Goal: Task Accomplishment & Management: Manage account settings

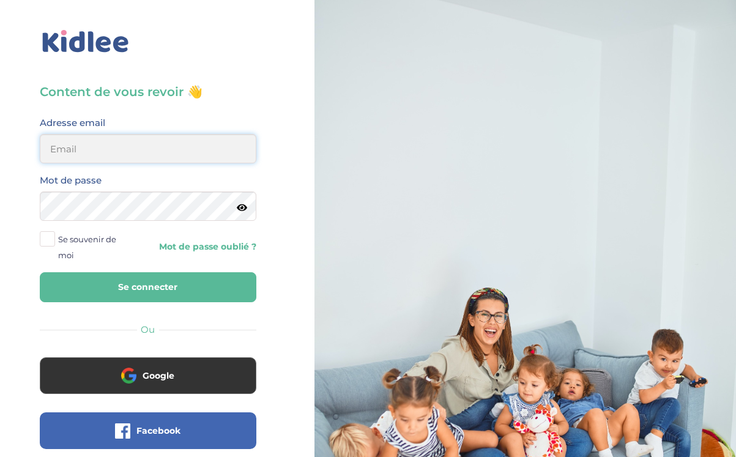
type input "erard.caro@gmail.com"
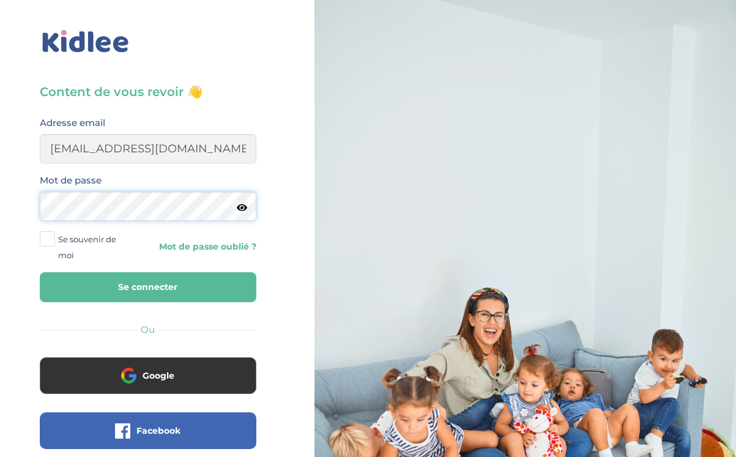
click at [147, 287] on button "Se connecter" at bounding box center [148, 287] width 217 height 30
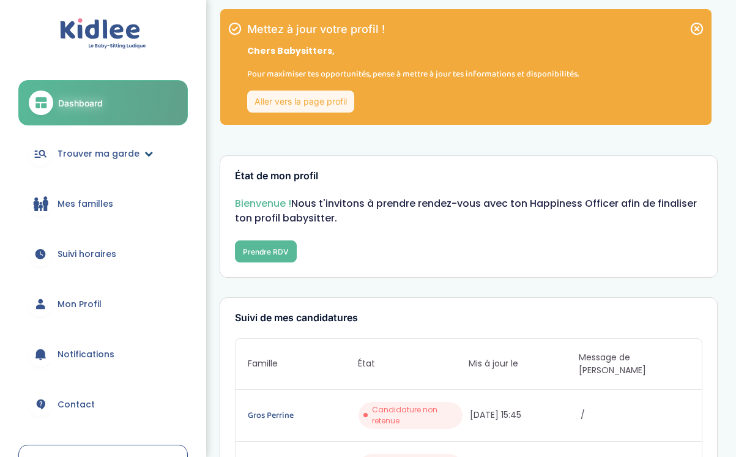
click at [110, 155] on span "Trouver ma garde" at bounding box center [99, 153] width 82 height 13
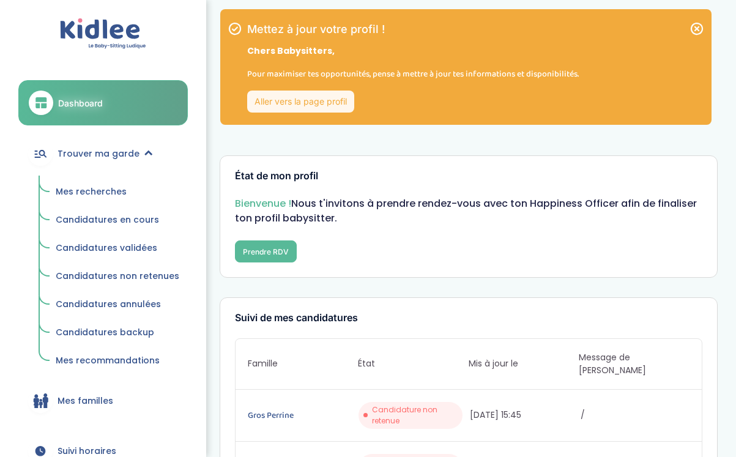
click at [106, 188] on span "Mes recherches" at bounding box center [91, 191] width 71 height 12
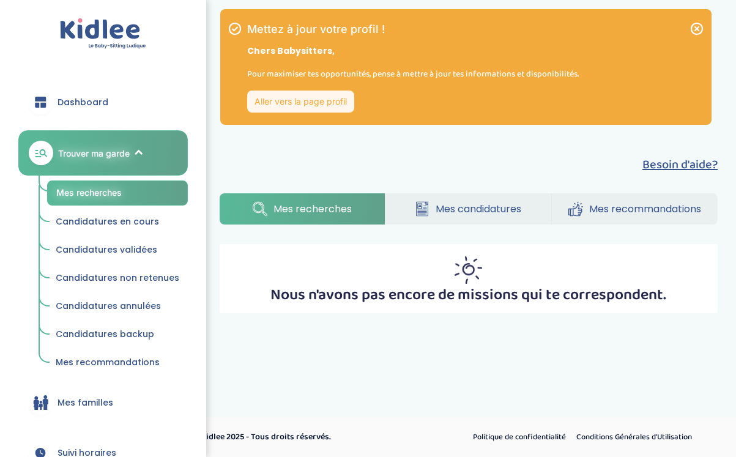
click at [327, 204] on span "Mes recherches" at bounding box center [313, 208] width 78 height 15
click at [90, 100] on span "Dashboard" at bounding box center [83, 102] width 51 height 13
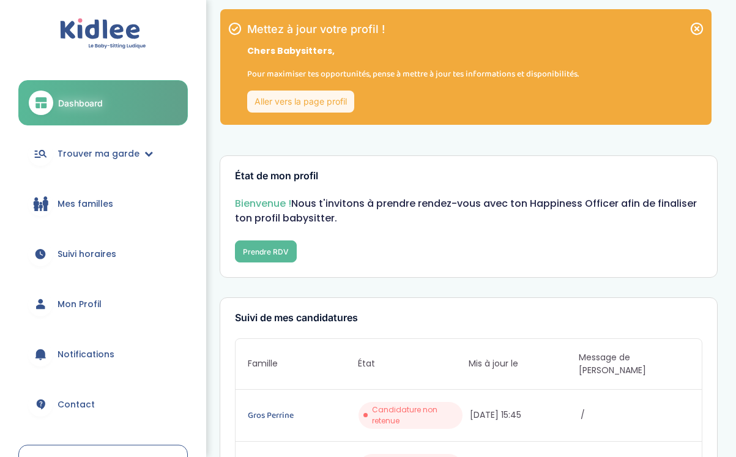
click at [701, 29] on icon at bounding box center [697, 28] width 15 height 15
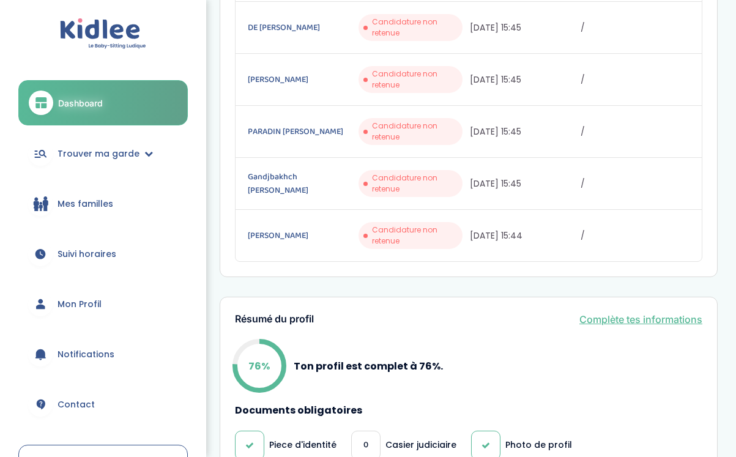
scroll to position [307, 0]
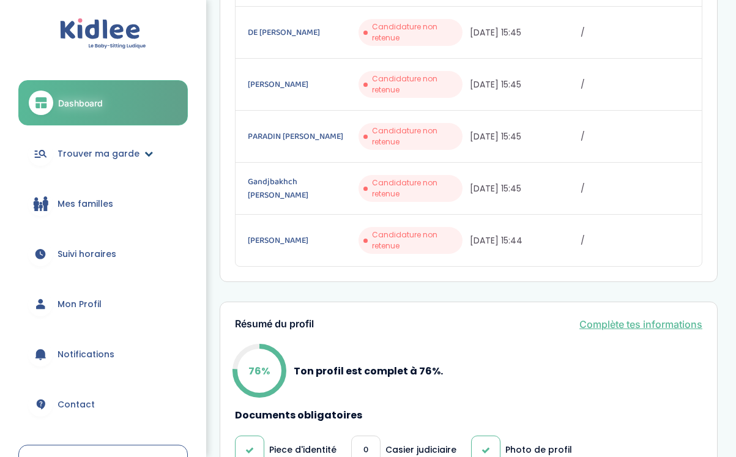
click at [119, 152] on span "Trouver ma garde" at bounding box center [99, 153] width 82 height 13
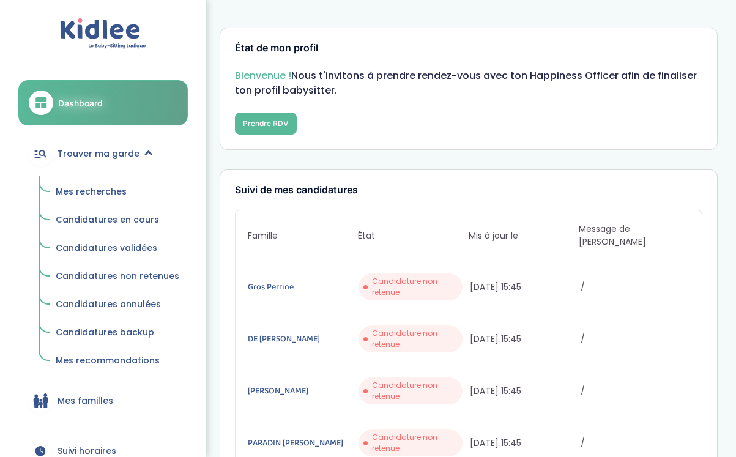
click at [116, 31] on img at bounding box center [103, 33] width 86 height 31
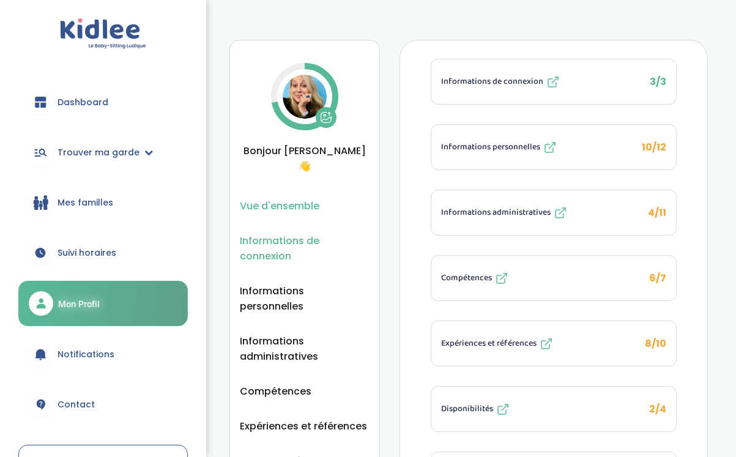
scroll to position [3, 0]
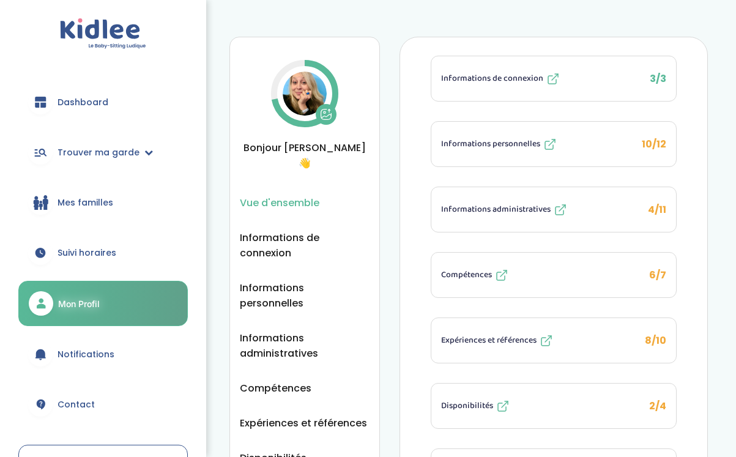
click at [304, 94] on img at bounding box center [305, 94] width 44 height 44
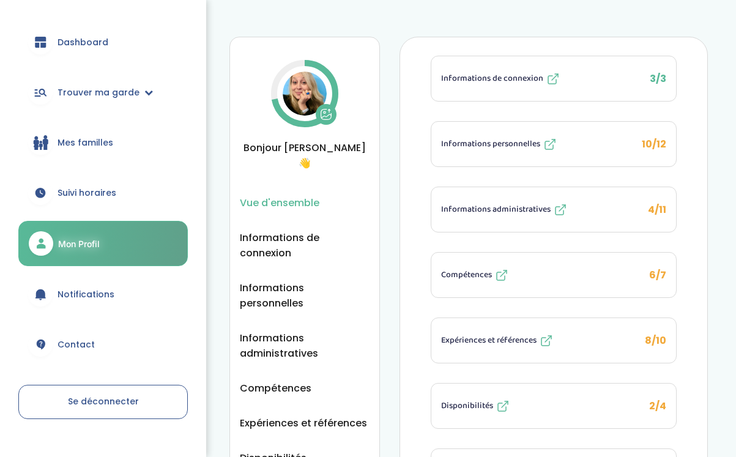
scroll to position [56, 0]
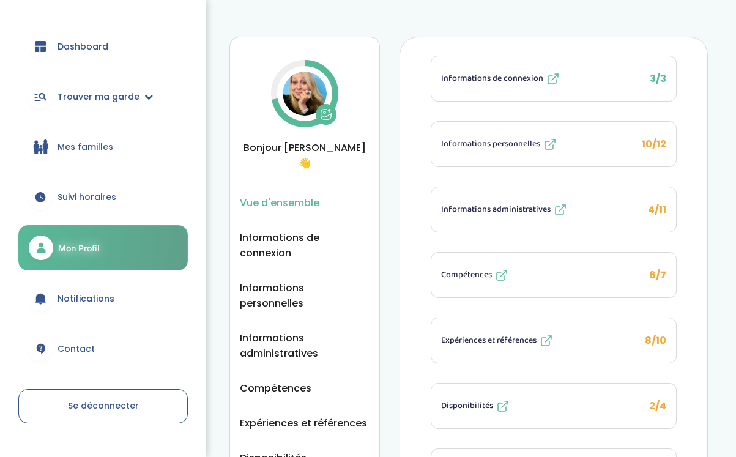
click at [114, 94] on span "Trouver ma garde" at bounding box center [99, 97] width 82 height 13
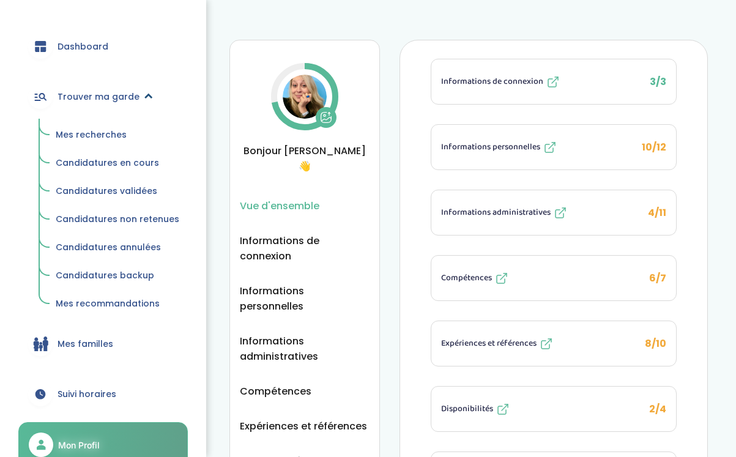
click at [114, 94] on span "Trouver ma garde" at bounding box center [99, 97] width 82 height 13
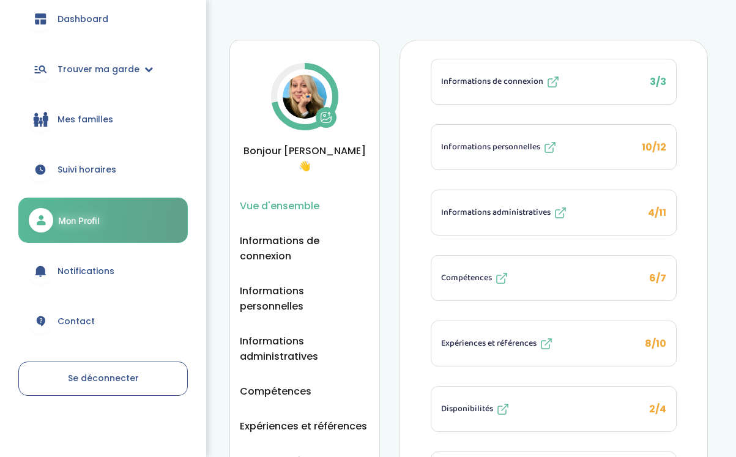
scroll to position [83, 0]
click at [101, 20] on span "Dashboard" at bounding box center [83, 19] width 51 height 13
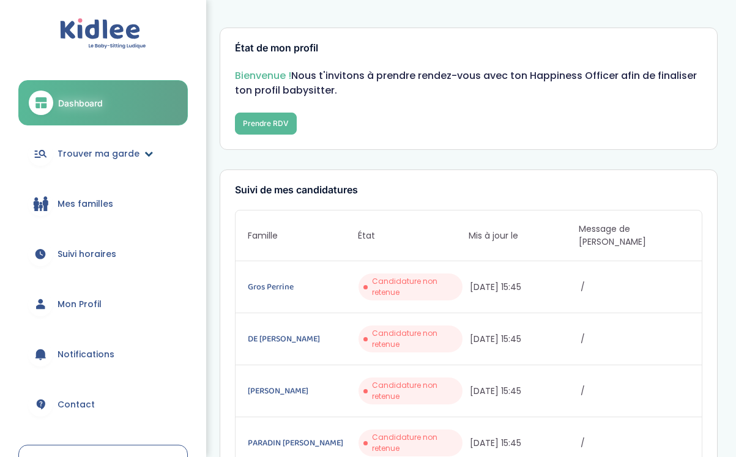
click at [121, 157] on span "Trouver ma garde" at bounding box center [99, 153] width 82 height 13
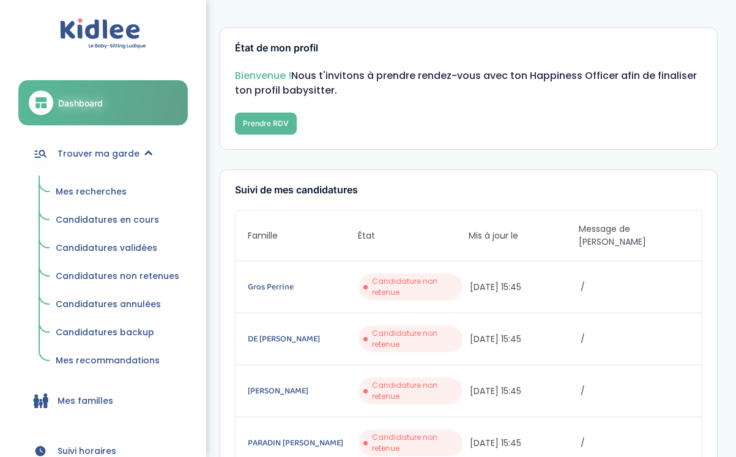
click at [114, 188] on span "Mes recherches" at bounding box center [91, 191] width 71 height 12
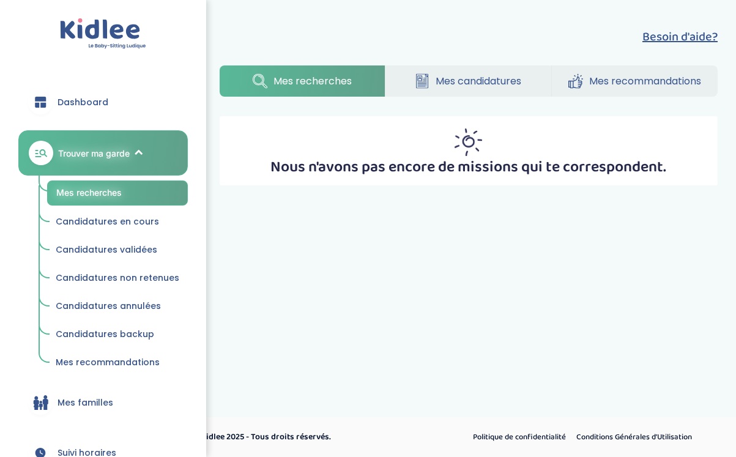
click at [501, 76] on span "Mes candidatures" at bounding box center [479, 80] width 86 height 15
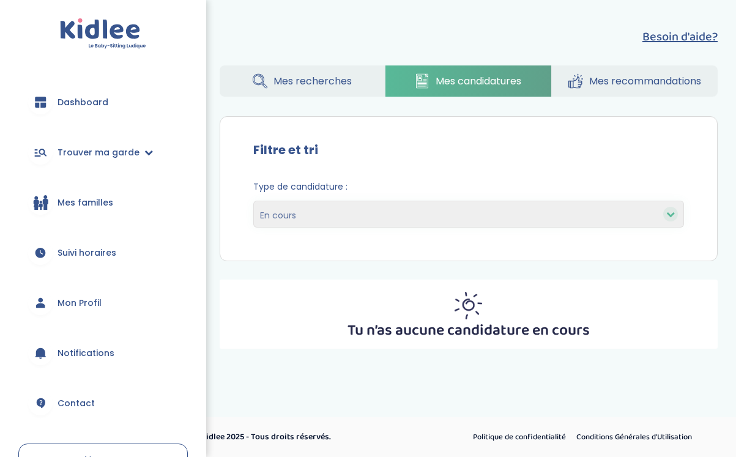
click at [338, 75] on span "Mes recherches" at bounding box center [313, 80] width 78 height 15
